Goal: Task Accomplishment & Management: Manage account settings

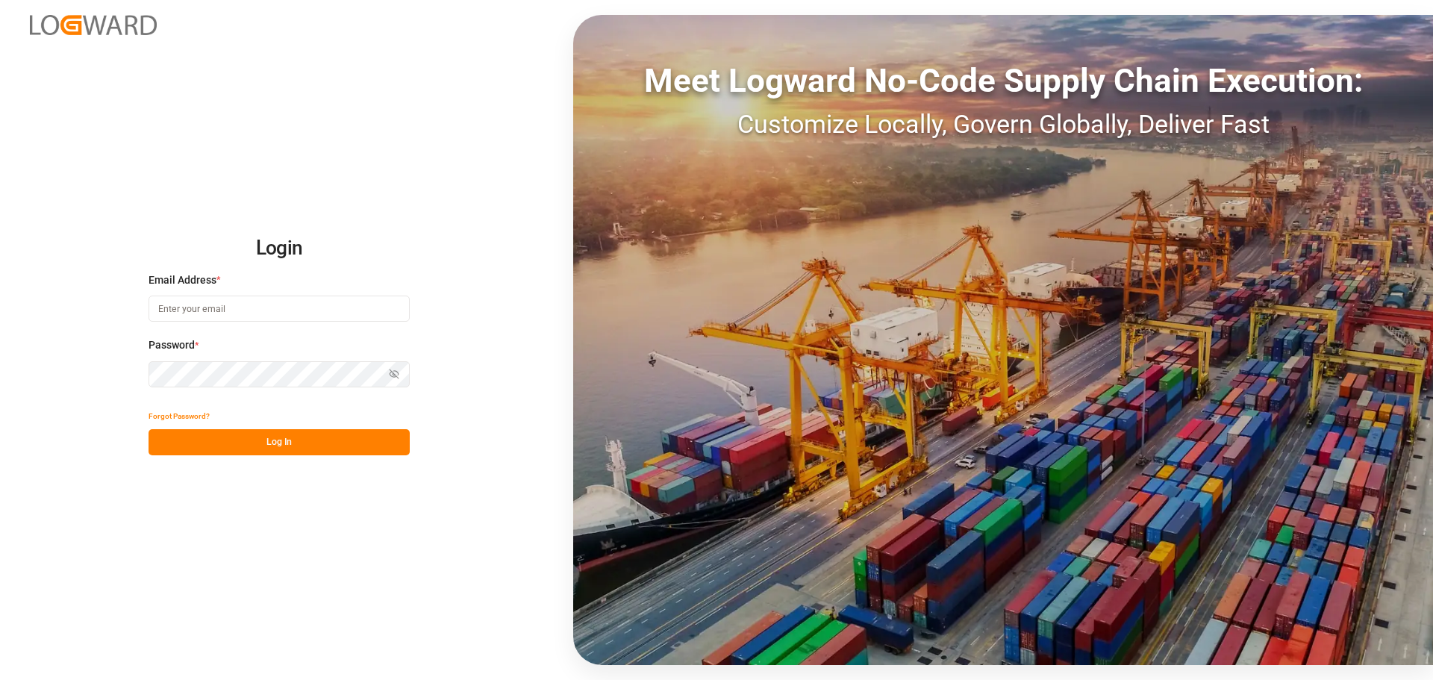
click at [178, 310] on input at bounding box center [279, 309] width 261 height 26
click at [260, 301] on input at bounding box center [279, 309] width 261 height 26
click at [0, 679] on com-1password-button at bounding box center [0, 680] width 0 height 0
type input "[PERSON_NAME][EMAIL_ADDRESS][PERSON_NAME][DOMAIN_NAME]"
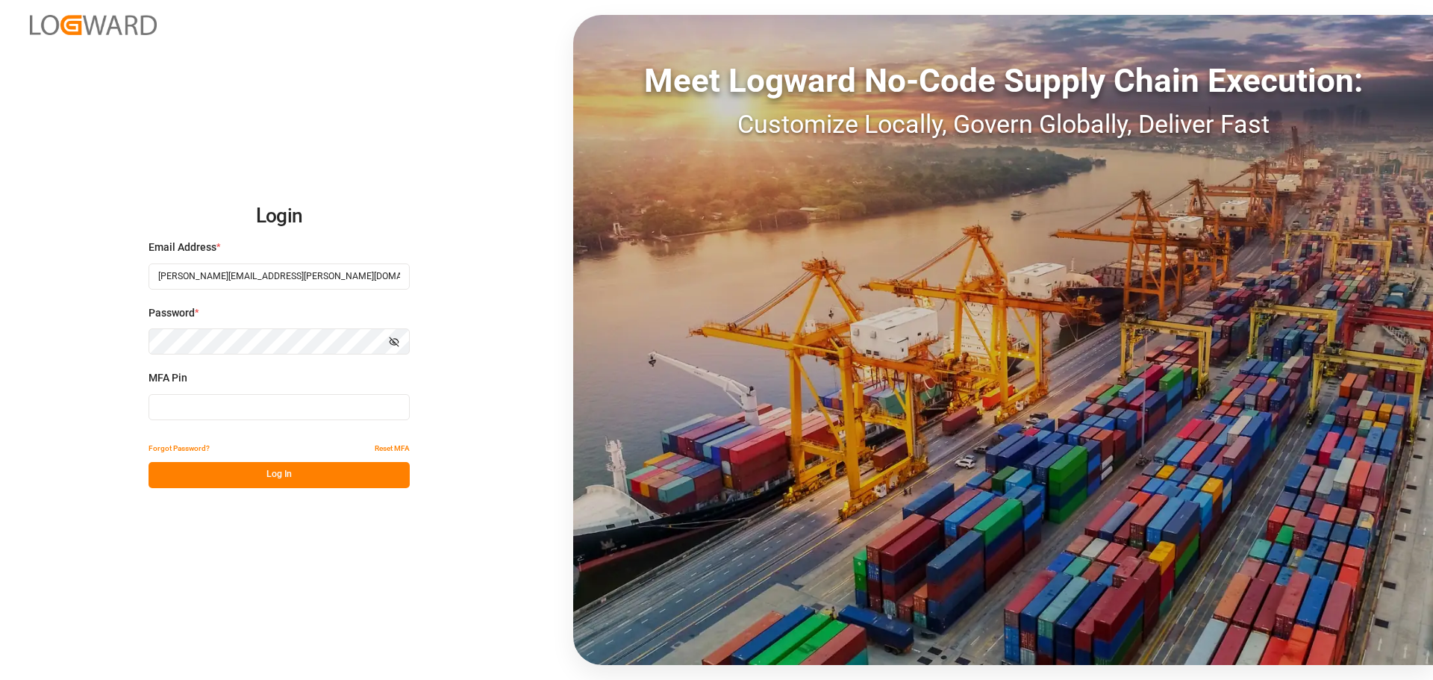
type input "871819"
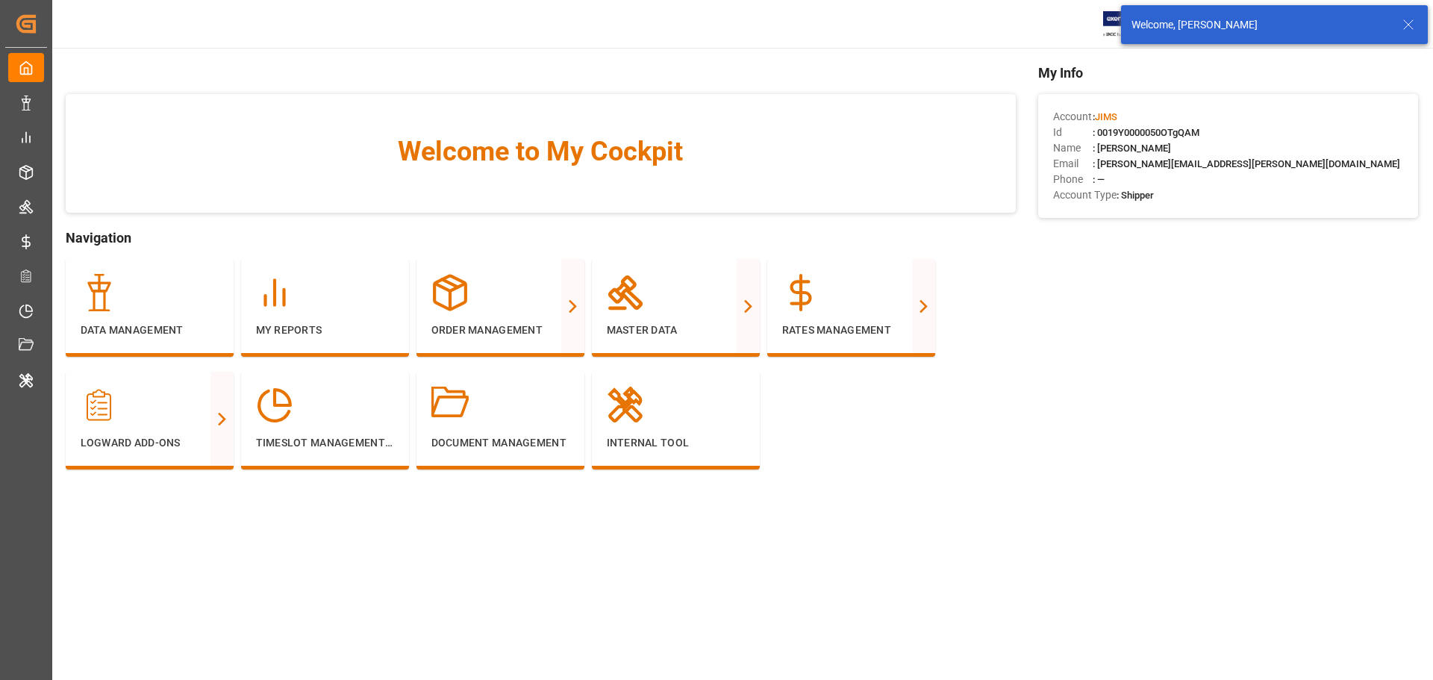
click at [1402, 29] on icon at bounding box center [1408, 25] width 18 height 18
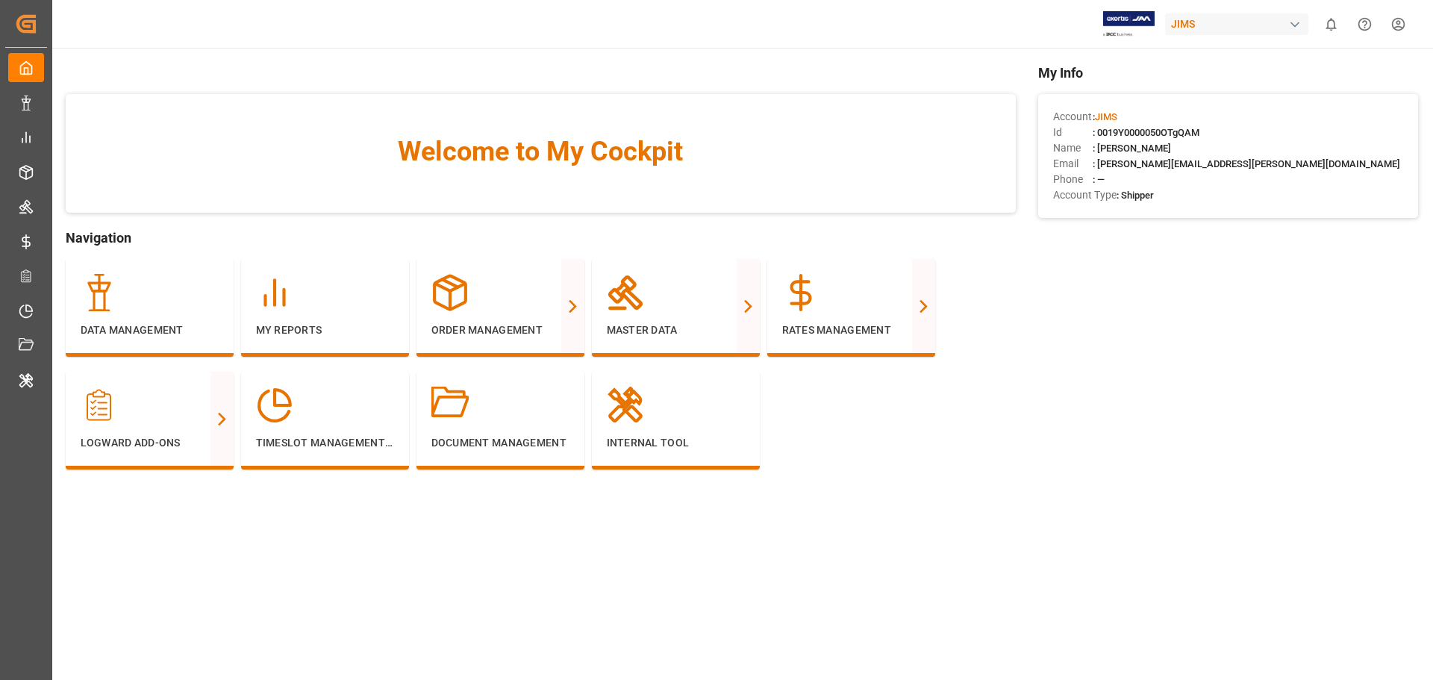
click at [1224, 19] on div "JIMS" at bounding box center [1236, 24] width 143 height 22
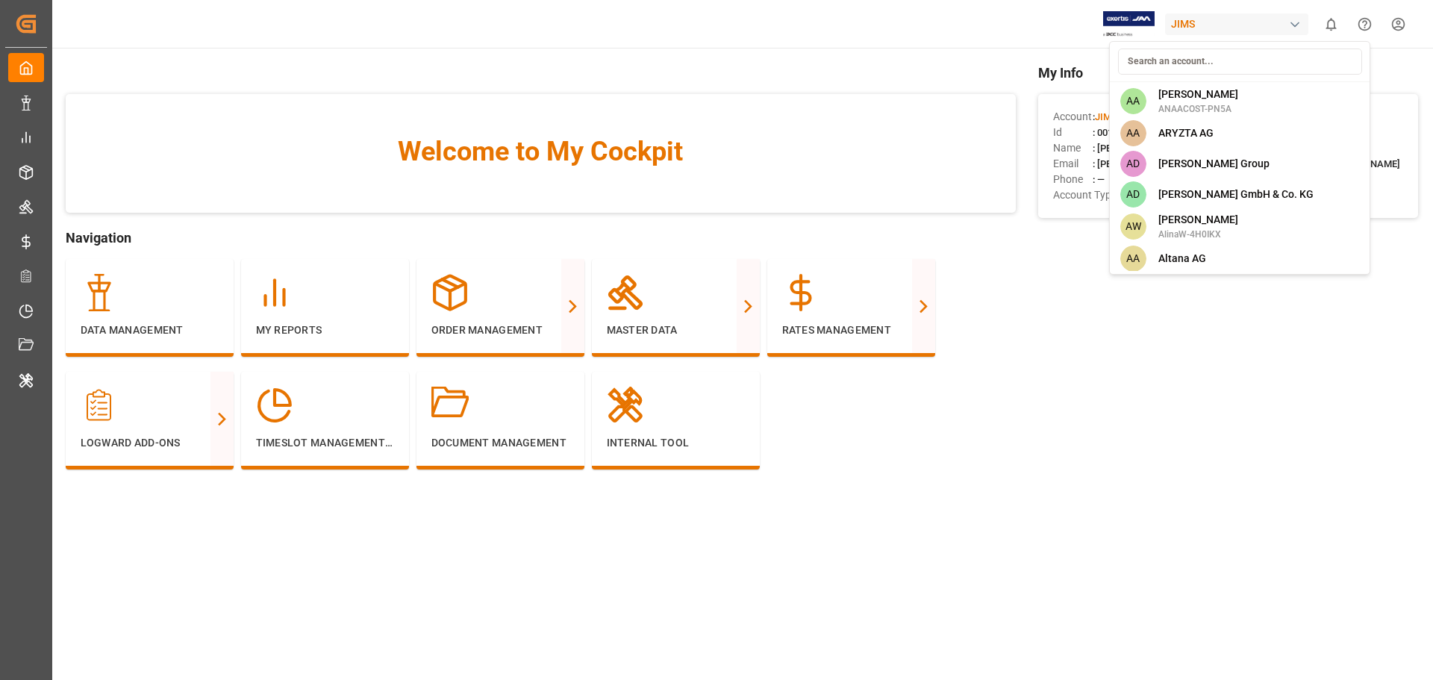
click at [975, 469] on html "Created by potrace 1.15, written by [PERSON_NAME] [DATE]-[DATE] Created by potr…" at bounding box center [716, 340] width 1433 height 680
